Goal: Information Seeking & Learning: Learn about a topic

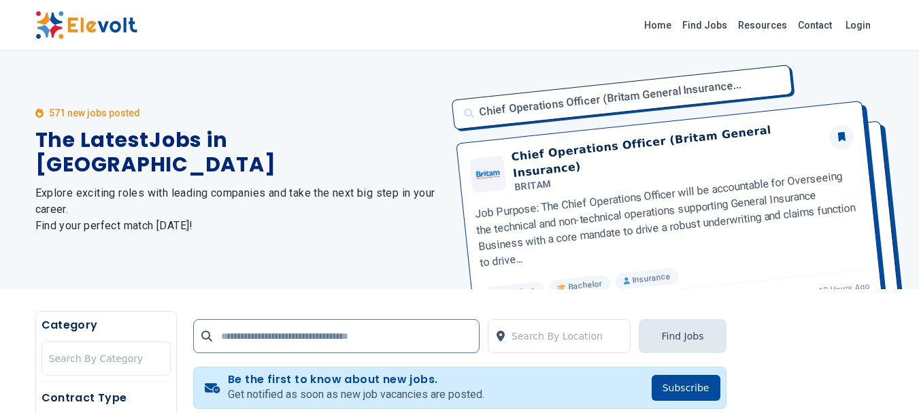
click at [22, 256] on div "571 new jobs posted The Latest Jobs in Kenya Explore exciting roles with leadin…" at bounding box center [459, 170] width 919 height 238
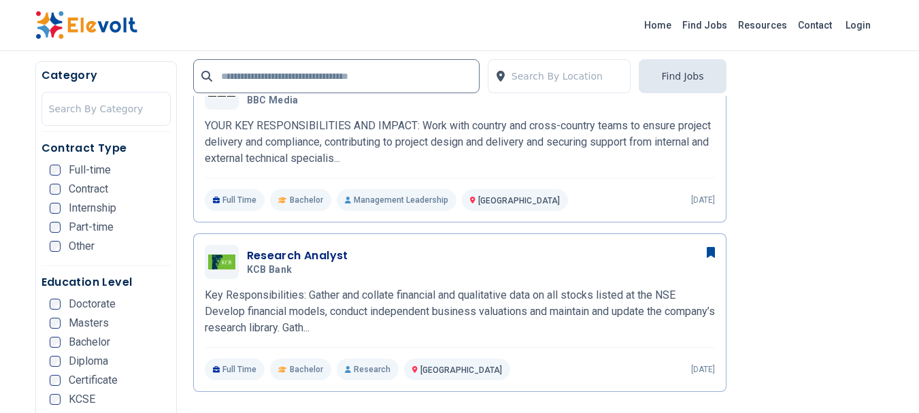
scroll to position [898, 0]
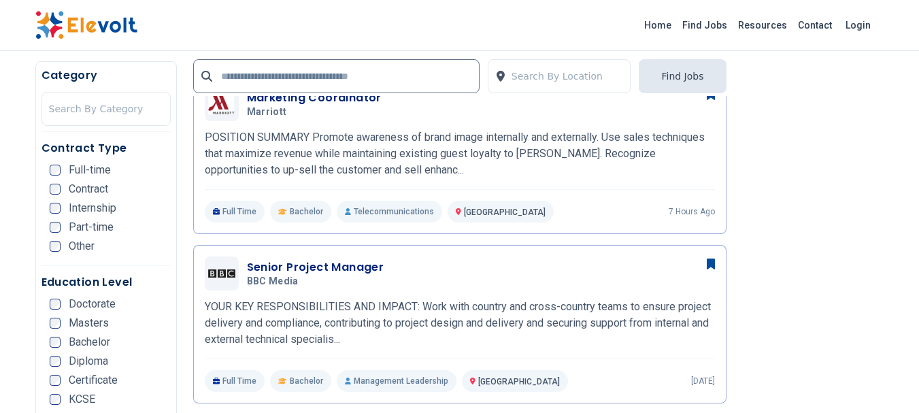
scroll to position [680, 0]
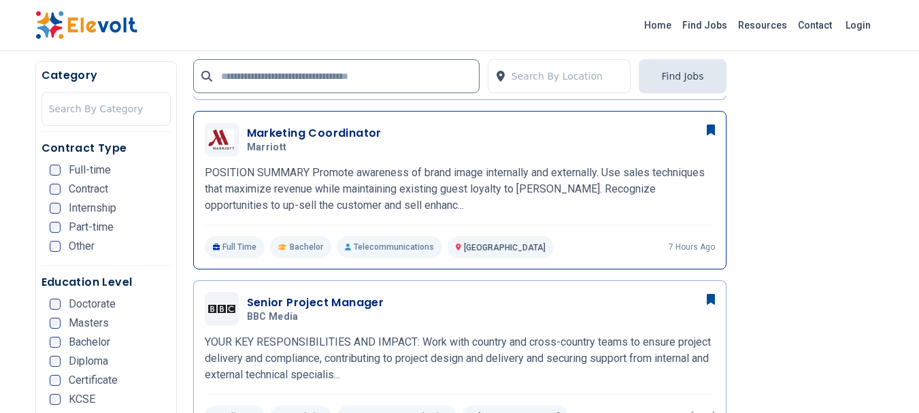
click at [286, 127] on h3 "Marketing Coordinator" at bounding box center [314, 133] width 135 height 16
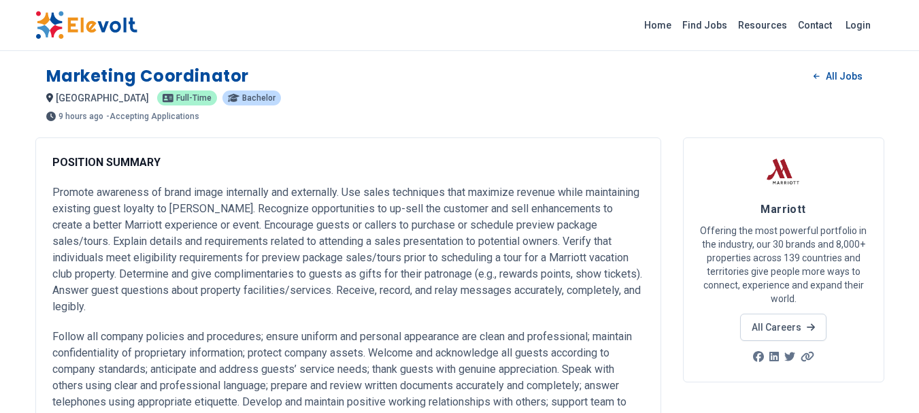
click at [293, 216] on p "Promote awareness of brand image internally and externally. Use sales technique…" at bounding box center [348, 249] width 592 height 131
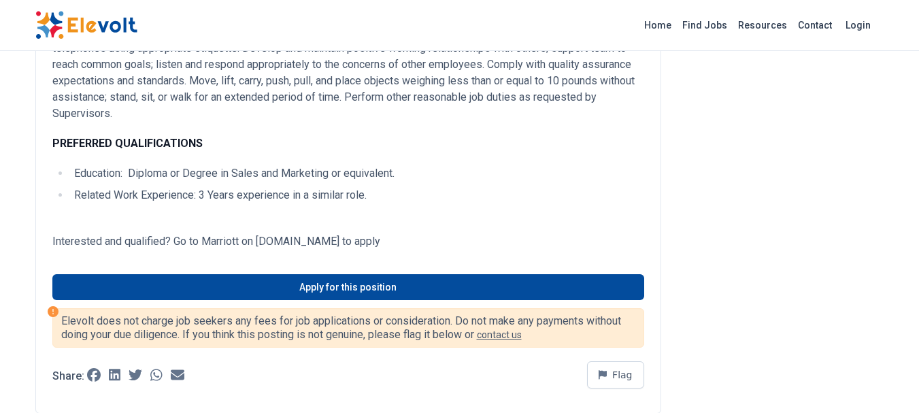
scroll to position [327, 0]
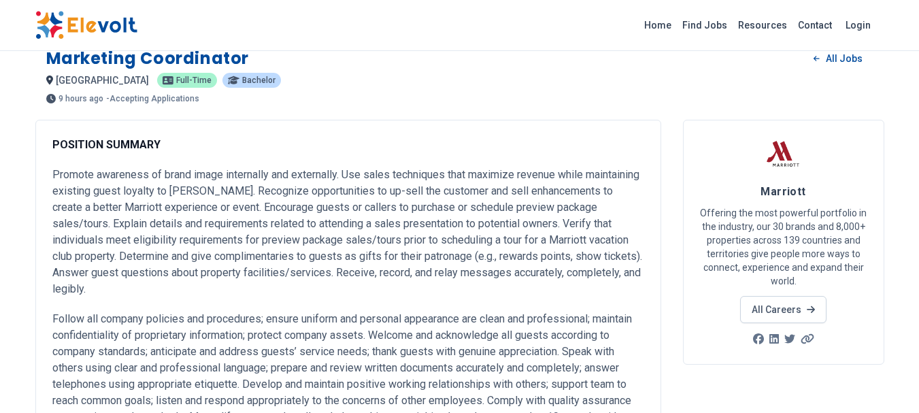
scroll to position [0, 0]
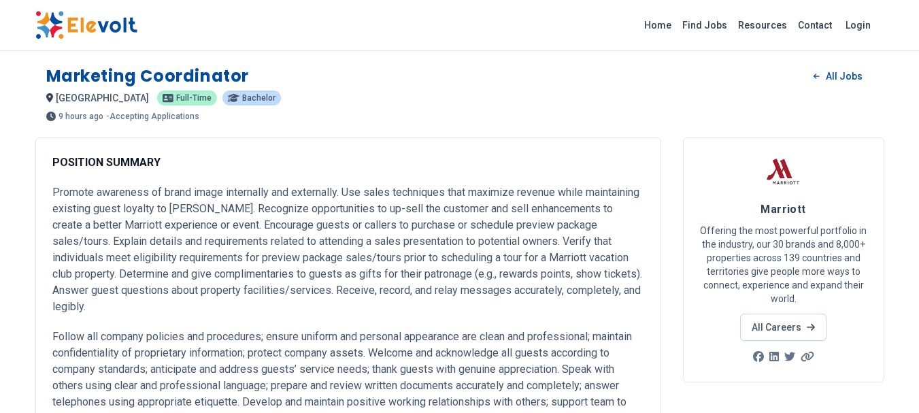
click at [259, 213] on p "Promote awareness of brand image internally and externally. Use sales technique…" at bounding box center [348, 249] width 592 height 131
click at [276, 244] on p "Promote awareness of brand image internally and externally. Use sales technique…" at bounding box center [348, 249] width 592 height 131
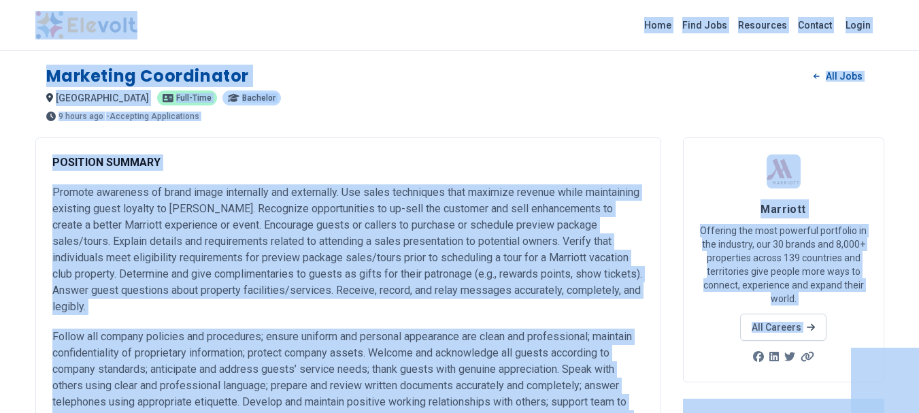
copy body "Home Find Jobs Resources Contact Login Marketing Coordinator All Jobs nairobi K…"
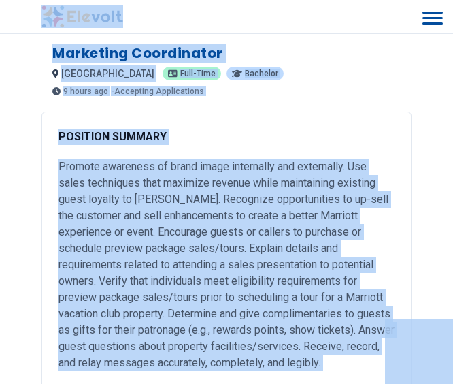
click at [247, 138] on p "POSITION SUMMARY" at bounding box center [227, 137] width 336 height 16
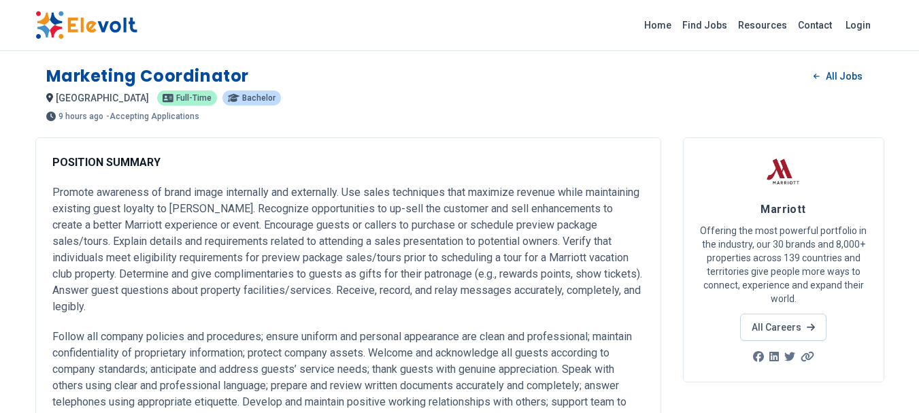
click at [283, 265] on p "Promote awareness of brand image internally and externally. Use sales technique…" at bounding box center [348, 249] width 592 height 131
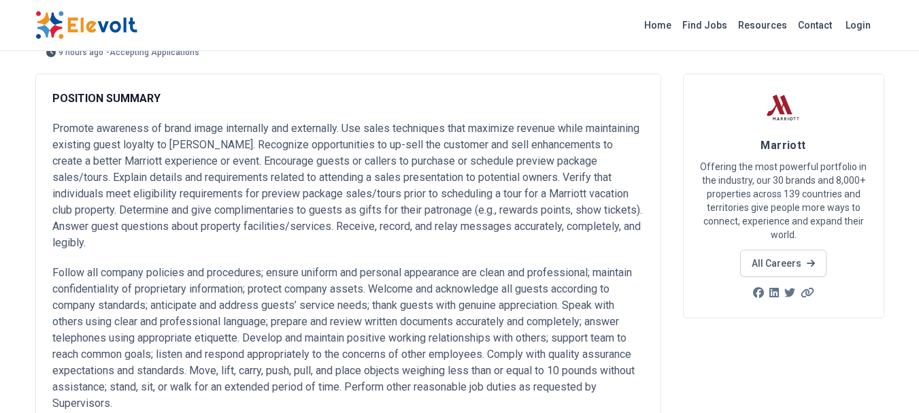
scroll to position [82, 0]
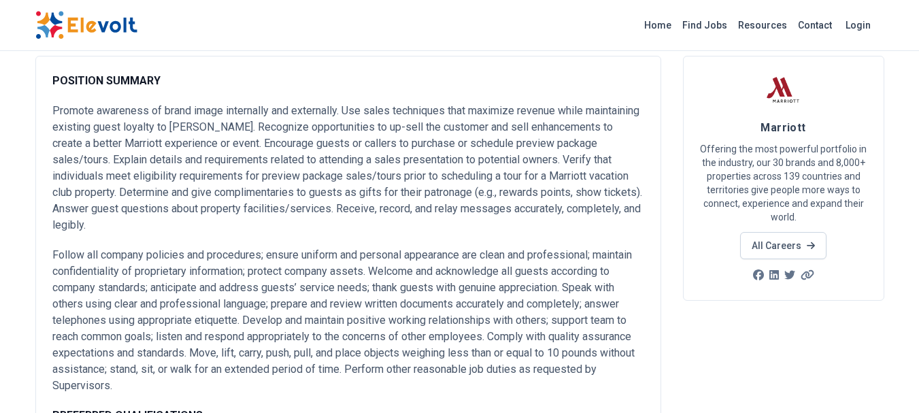
click at [261, 195] on p "Promote awareness of brand image internally and externally. Use sales technique…" at bounding box center [348, 168] width 592 height 131
click at [332, 243] on div "POSITION SUMMARY Promote awareness of brand image internally and externally. Us…" at bounding box center [348, 289] width 592 height 433
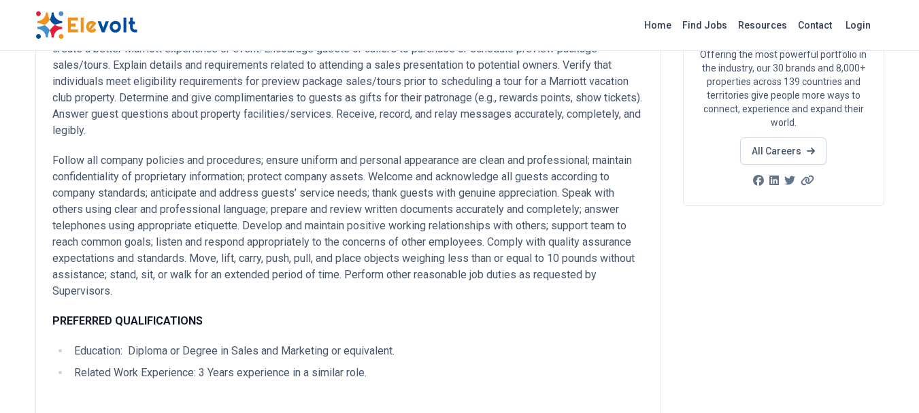
scroll to position [0, 0]
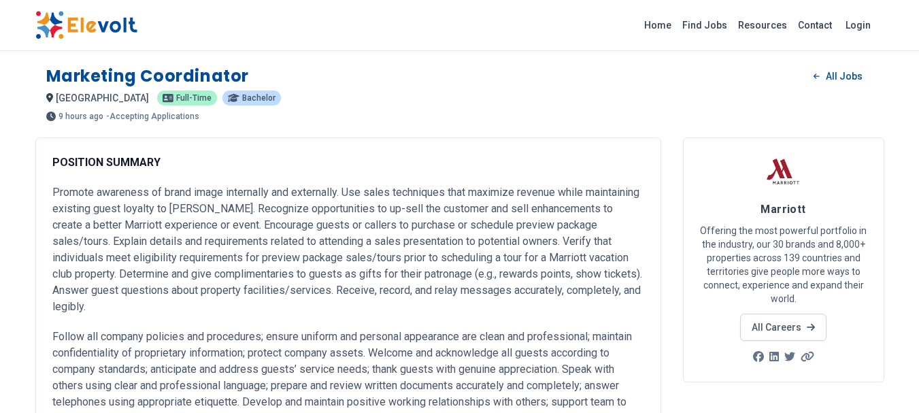
click at [711, 27] on link "Find Jobs" at bounding box center [705, 25] width 56 height 22
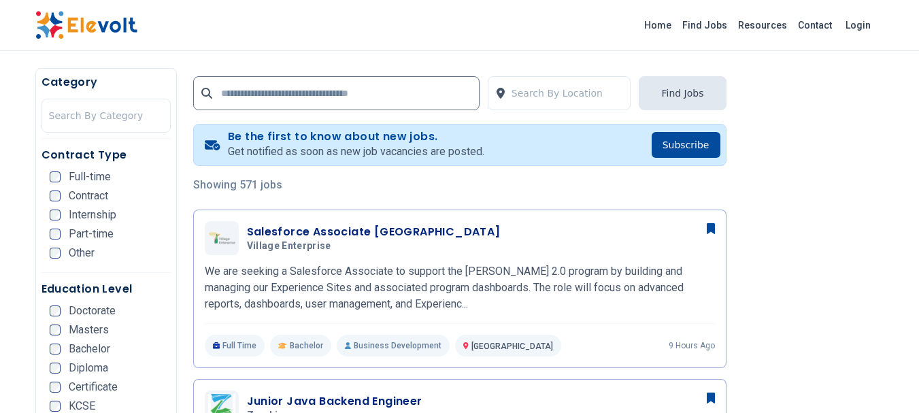
scroll to position [245, 0]
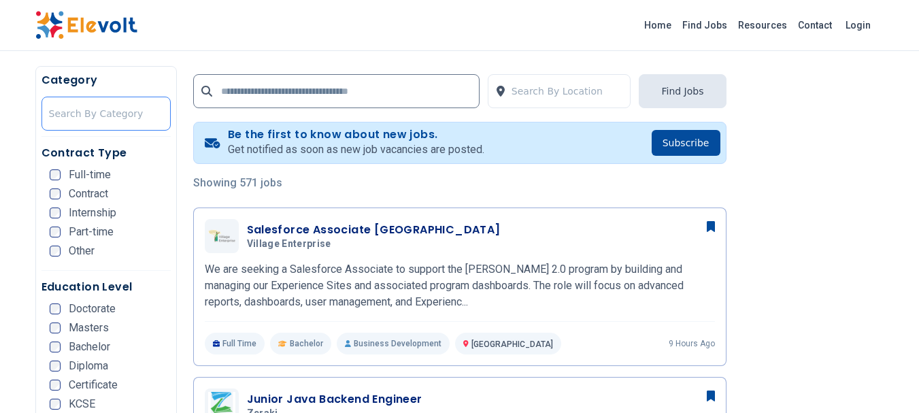
click at [101, 108] on div at bounding box center [106, 113] width 114 height 27
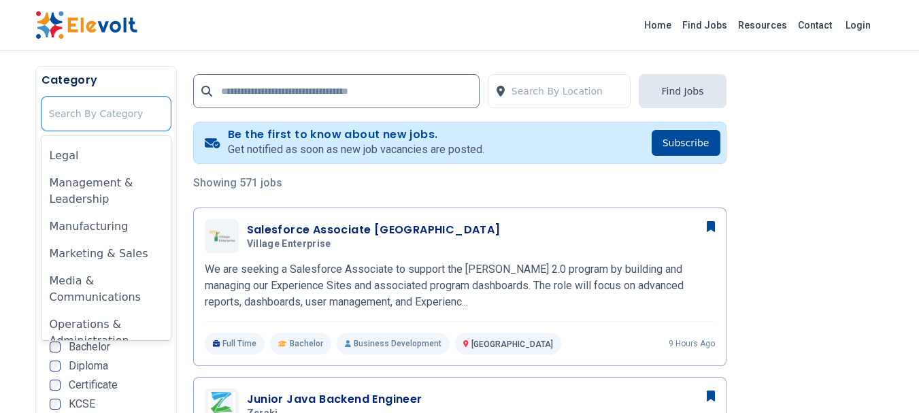
scroll to position [661, 0]
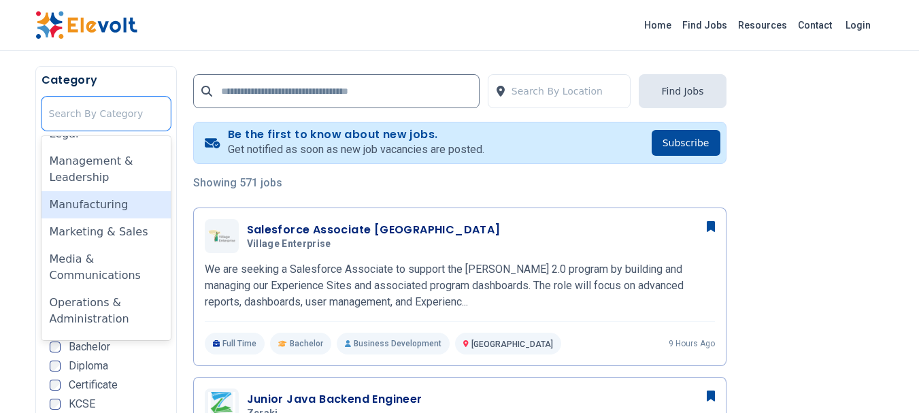
click at [103, 206] on div "Manufacturing" at bounding box center [106, 204] width 129 height 27
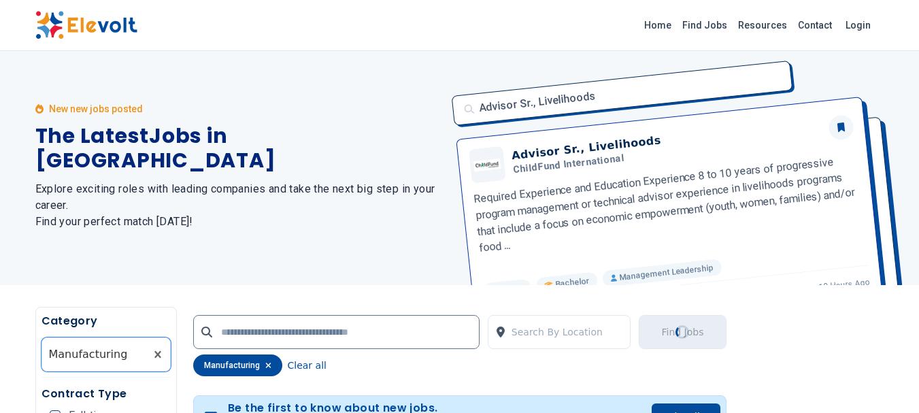
scroll to position [0, 0]
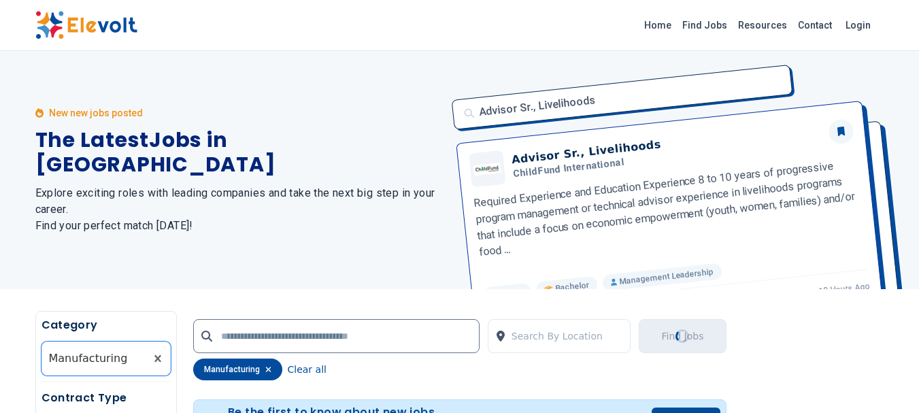
click at [272, 212] on h2 "Explore exciting roles with leading companies and take the next big step in you…" at bounding box center [239, 209] width 408 height 49
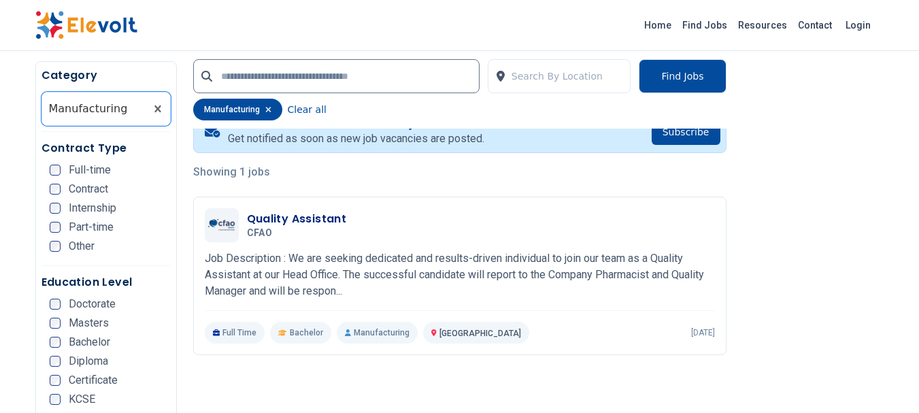
scroll to position [354, 0]
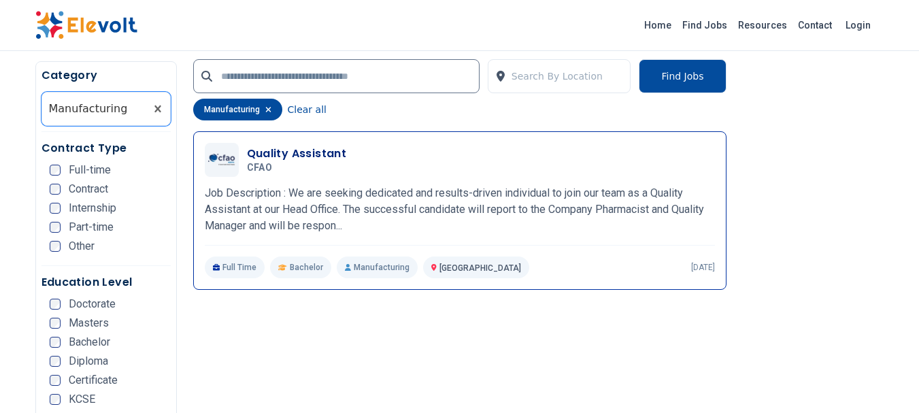
click at [266, 150] on h3 "Quality Assistant" at bounding box center [297, 154] width 100 height 16
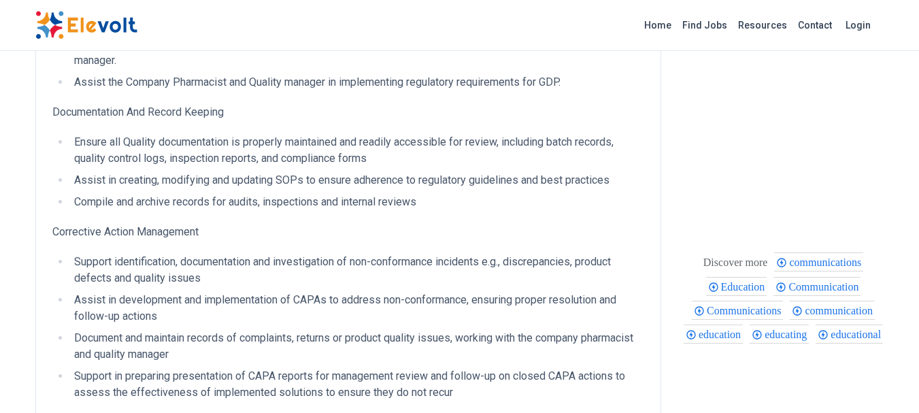
scroll to position [525, 0]
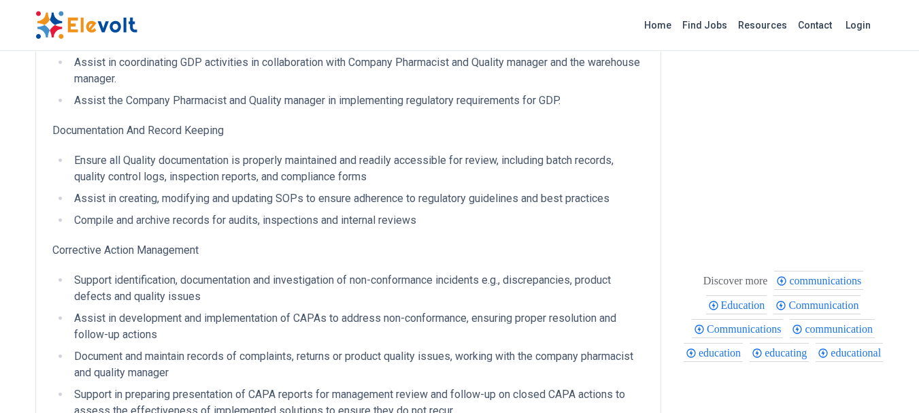
drag, startPoint x: 465, startPoint y: 311, endPoint x: 199, endPoint y: 283, distance: 267.5
click at [199, 283] on div "Job Description : We are seeking dedicated and results-driven individual to joi…" at bounding box center [348, 163] width 626 height 1101
click at [384, 323] on li "Assist in development and implementation of CAPAs to address non-conformance, e…" at bounding box center [357, 326] width 574 height 33
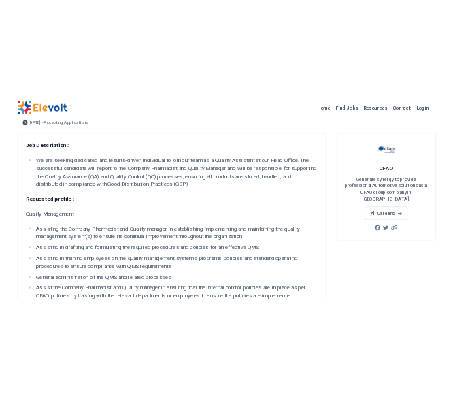
scroll to position [0, 0]
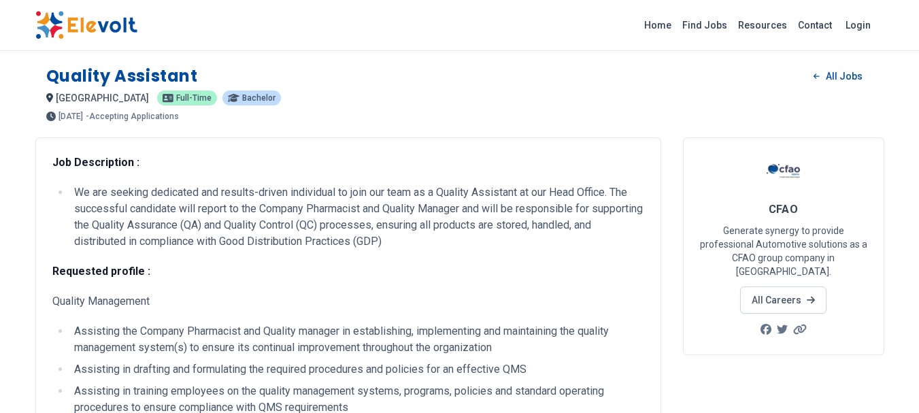
drag, startPoint x: 461, startPoint y: 271, endPoint x: 29, endPoint y: 67, distance: 478.2
copy div "Quality Assistant All Jobs [GEOGRAPHIC_DATA] KE [DEMOGRAPHIC_DATA] Bachelor [DA…"
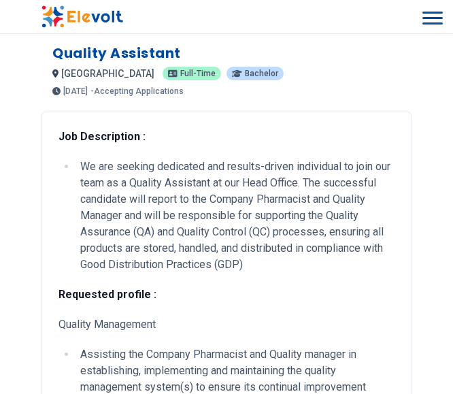
click at [375, 94] on div "[DATE] [DATE] [DATE] - Accepting Applications" at bounding box center [226, 91] width 348 height 8
